Goal: Use online tool/utility: Utilize a website feature to perform a specific function

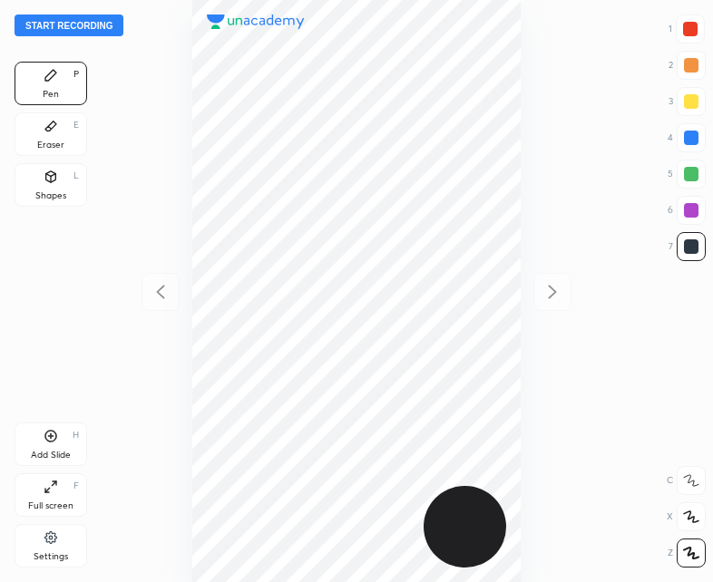
scroll to position [582, 422]
click at [70, 25] on button "Start recording" at bounding box center [69, 26] width 109 height 22
click at [51, 24] on button "End recording" at bounding box center [65, 26] width 101 height 22
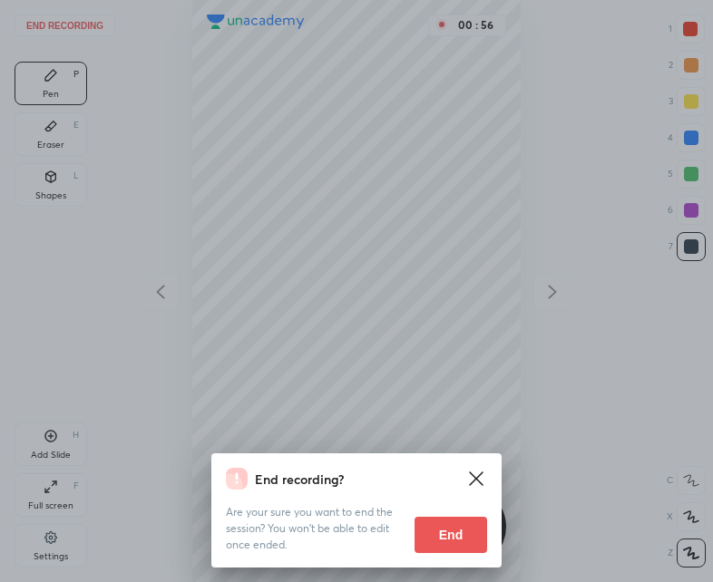
click at [441, 503] on div "Are your sure you want to end the session? You won’t be able to edit once ended…" at bounding box center [356, 521] width 261 height 63
click at [453, 525] on button "End" at bounding box center [450, 535] width 73 height 36
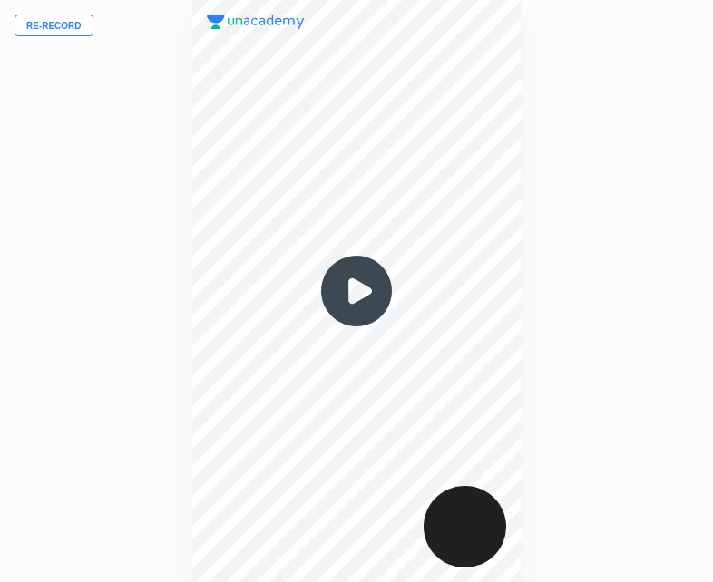
click at [52, 16] on button "Re-record" at bounding box center [54, 26] width 79 height 22
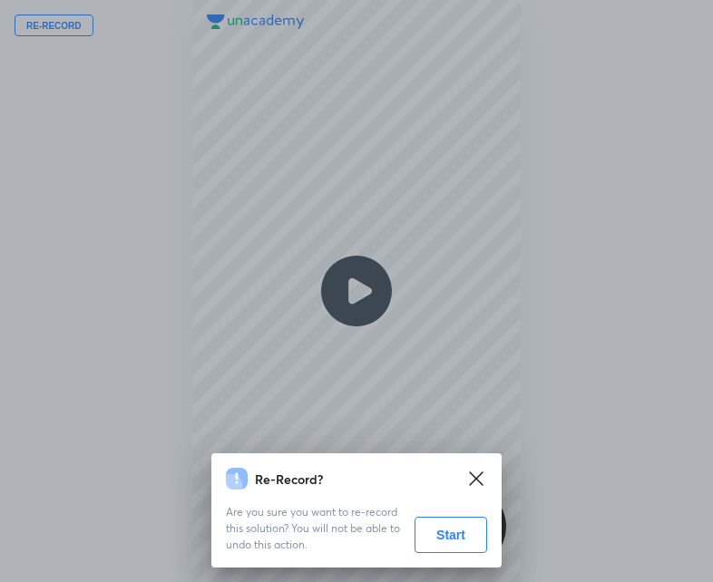
click at [459, 537] on button "Start" at bounding box center [450, 535] width 73 height 36
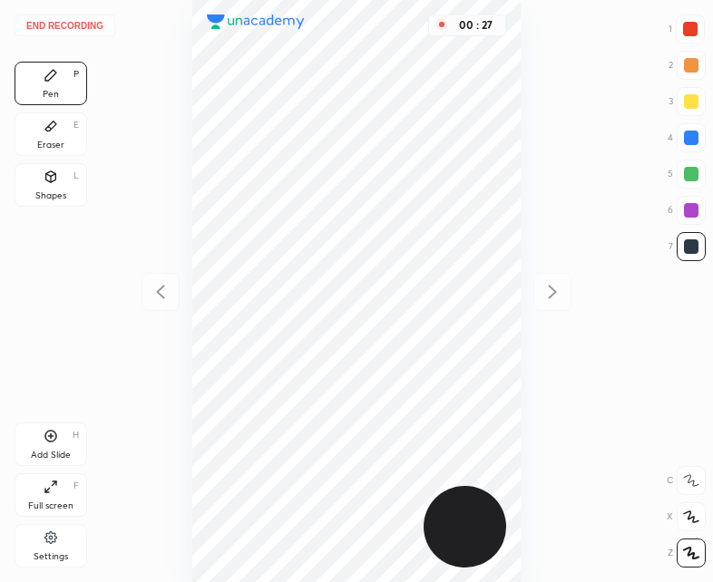
click at [522, 100] on div "00 : 27" at bounding box center [356, 291] width 422 height 582
click at [523, 129] on div "00 : 34" at bounding box center [356, 291] width 422 height 582
click at [685, 23] on div at bounding box center [690, 29] width 15 height 15
click at [56, 438] on icon at bounding box center [51, 437] width 12 height 12
click at [168, 287] on icon at bounding box center [161, 292] width 22 height 22
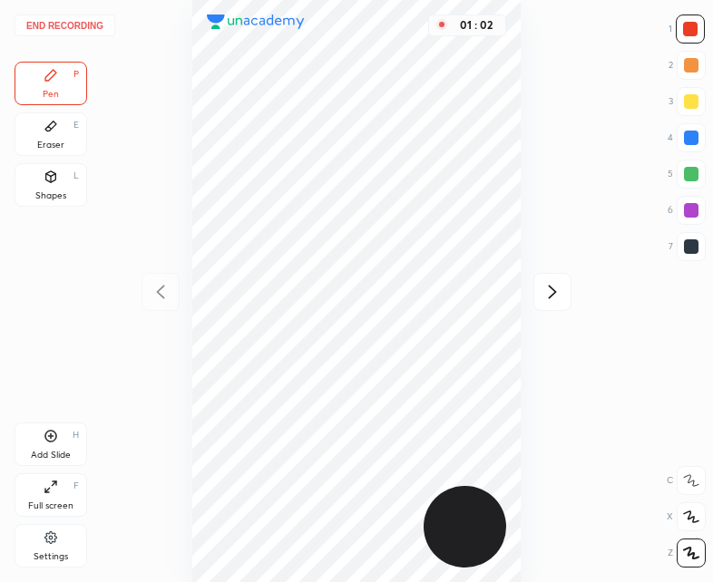
click at [63, 132] on div "Eraser E" at bounding box center [51, 134] width 73 height 44
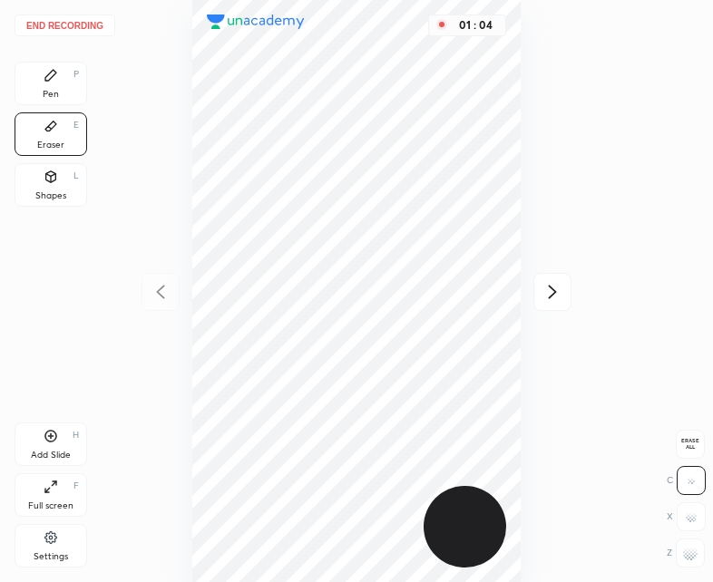
click at [47, 87] on div "Pen P" at bounding box center [51, 84] width 73 height 44
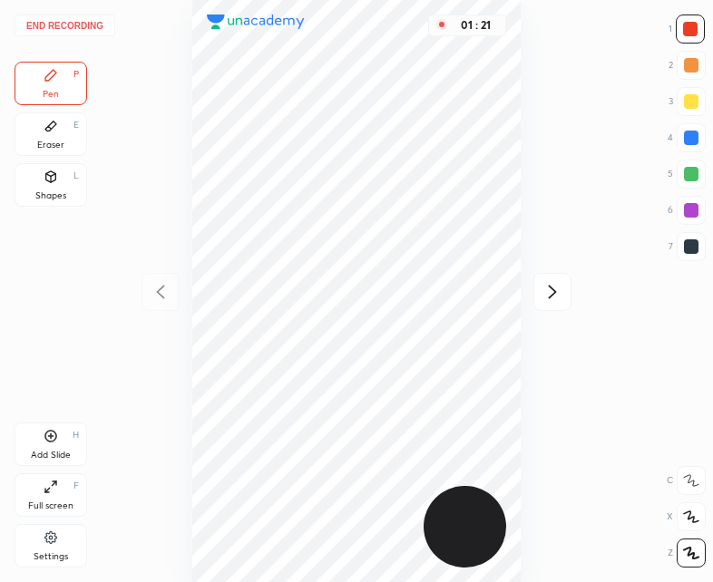
click at [521, 223] on div "01 : 21" at bounding box center [356, 291] width 422 height 582
click at [33, 194] on div "Shapes L" at bounding box center [51, 185] width 73 height 44
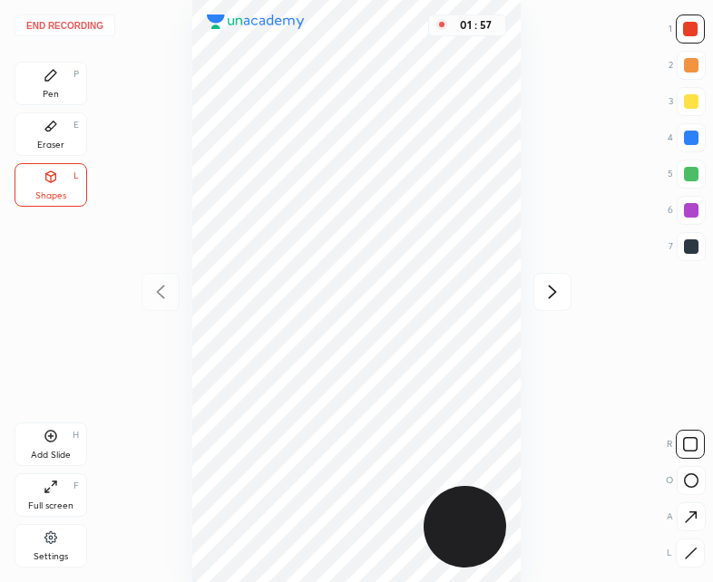
click at [43, 75] on div "Pen P" at bounding box center [51, 84] width 73 height 44
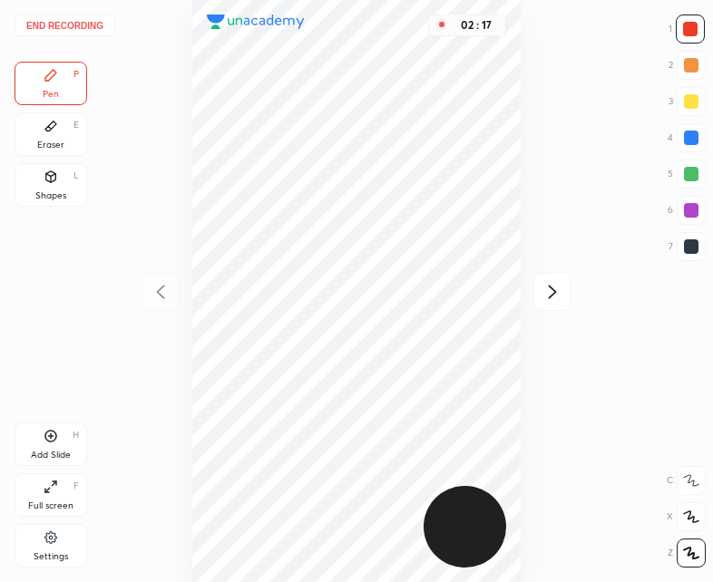
click at [68, 24] on button "End recording" at bounding box center [65, 26] width 101 height 22
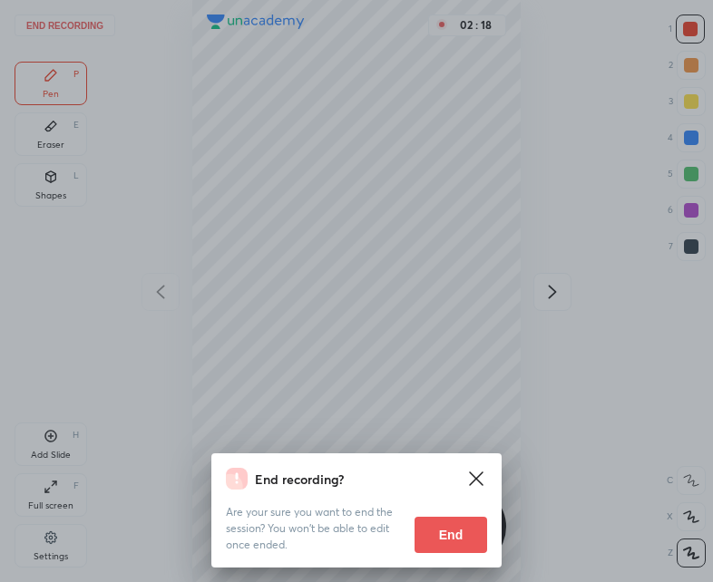
click at [457, 530] on button "End" at bounding box center [450, 535] width 73 height 36
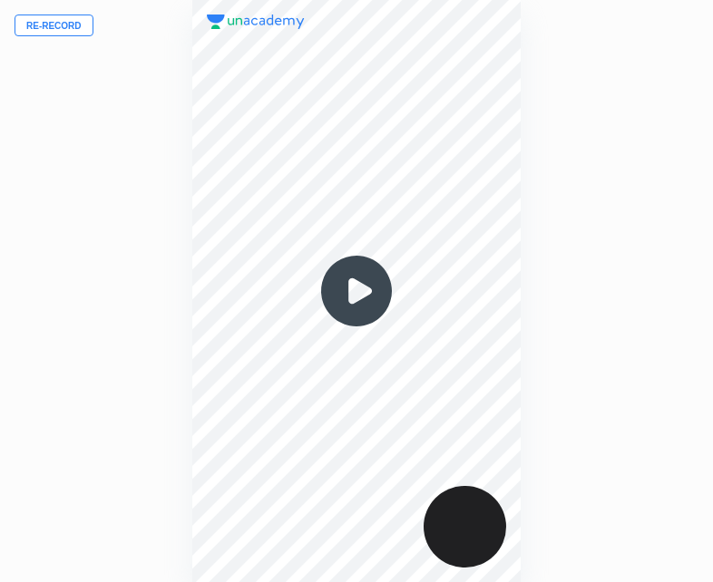
click at [348, 293] on img at bounding box center [356, 290] width 87 height 87
